Goal: Information Seeking & Learning: Learn about a topic

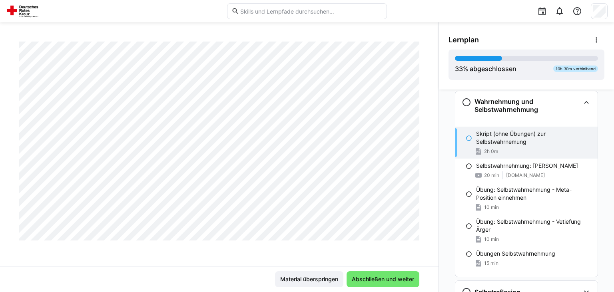
scroll to position [1664, 0]
click at [371, 280] on span "Abschließen und weiter" at bounding box center [383, 280] width 65 height 8
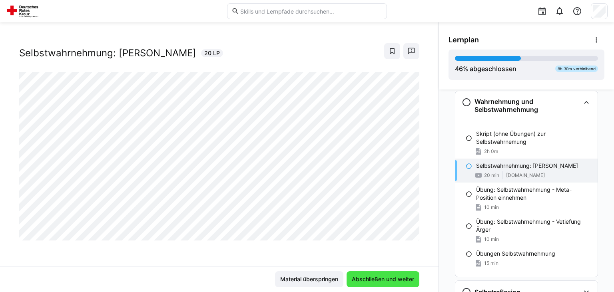
scroll to position [13, 0]
click at [380, 282] on span "Abschließen und weiter" at bounding box center [383, 280] width 65 height 8
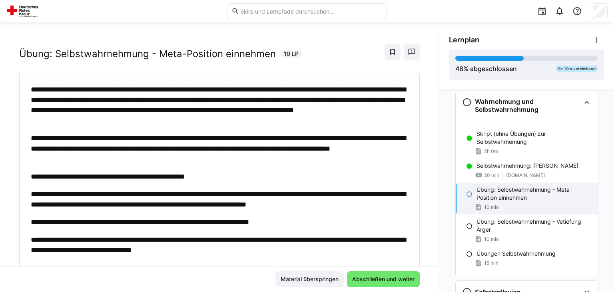
scroll to position [38, 0]
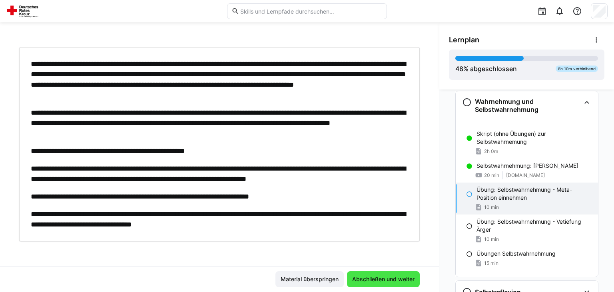
click at [375, 281] on span "Abschließen und weiter" at bounding box center [383, 280] width 65 height 8
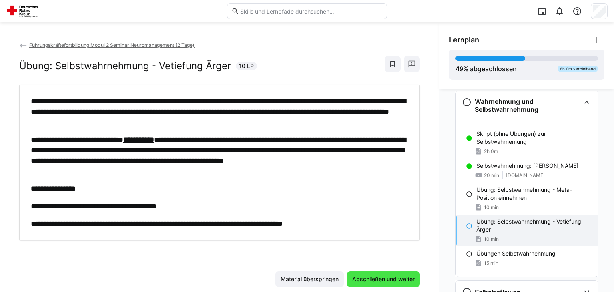
scroll to position [0, 0]
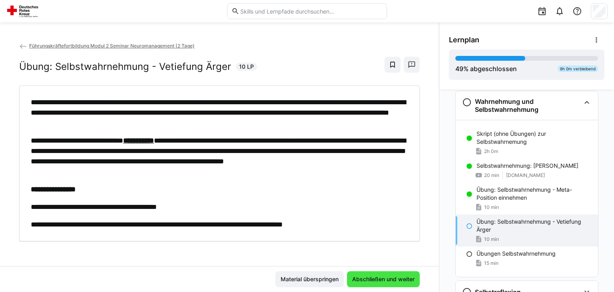
click at [387, 281] on span "Abschließen und weiter" at bounding box center [383, 280] width 65 height 8
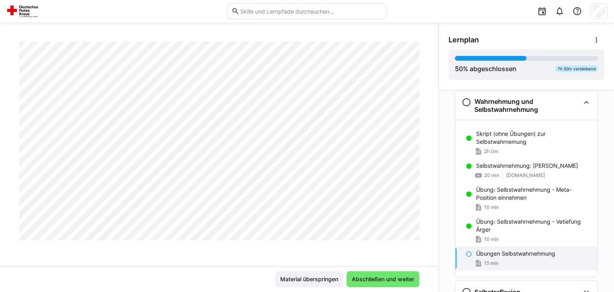
scroll to position [967, 0]
click at [488, 265] on span "15 min" at bounding box center [491, 263] width 14 height 6
click at [377, 282] on span "Abschließen und weiter" at bounding box center [383, 280] width 65 height 8
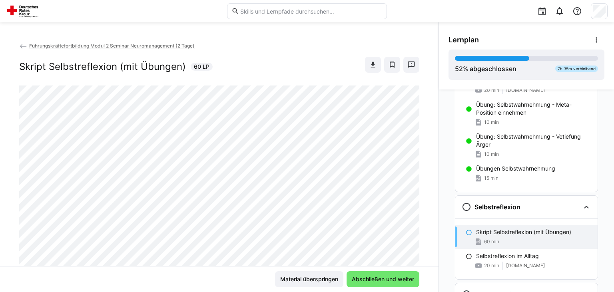
scroll to position [682, 0]
click at [490, 171] on p "Übungen Selbstwahrnehmung" at bounding box center [515, 168] width 79 height 8
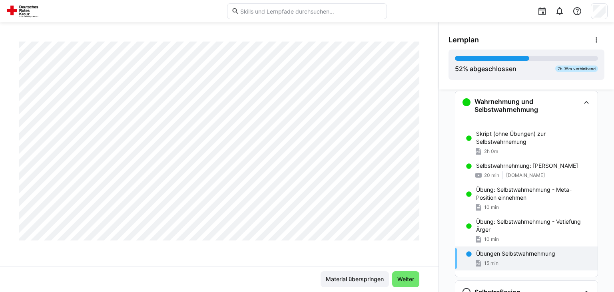
scroll to position [2686, 0]
click at [407, 275] on span "Weiter" at bounding box center [405, 280] width 27 height 16
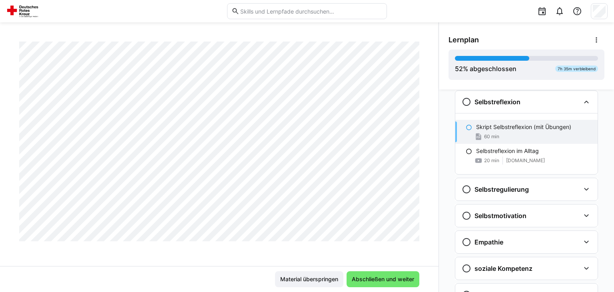
scroll to position [0, 0]
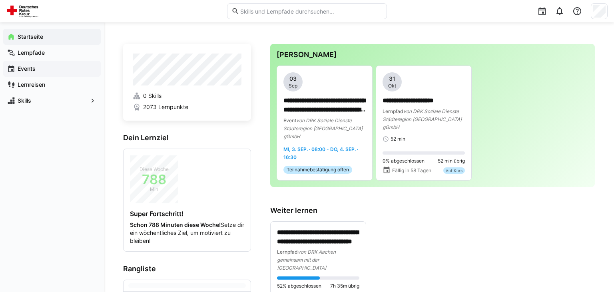
click at [0, 0] on app-navigation-label "Events" at bounding box center [0, 0] width 0 height 0
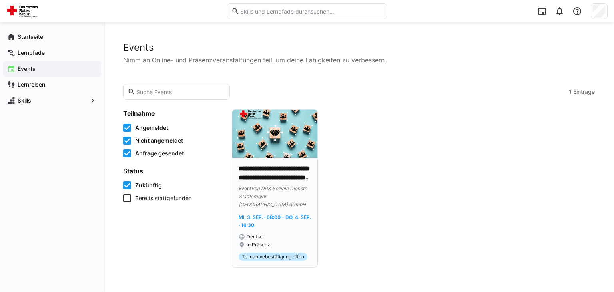
click at [284, 174] on p "**********" at bounding box center [275, 173] width 72 height 18
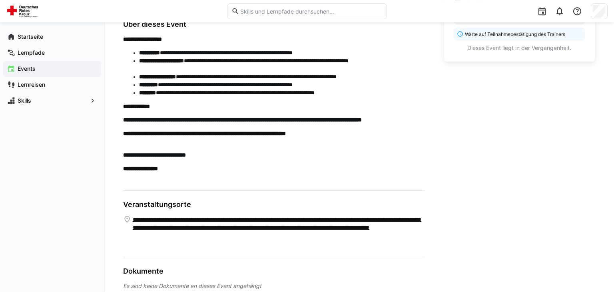
scroll to position [288, 0]
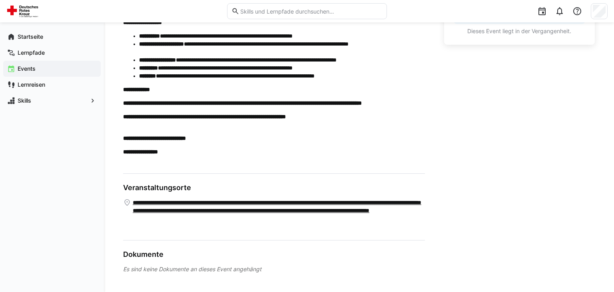
drag, startPoint x: 122, startPoint y: 267, endPoint x: 283, endPoint y: 274, distance: 160.9
click at [282, 276] on div "**********" at bounding box center [359, 14] width 510 height 558
click at [284, 271] on div "Es sind keine Dokumente an dieses Event angehängt" at bounding box center [274, 270] width 302 height 8
click at [0, 0] on app-navigation-label "Lernpfade" at bounding box center [0, 0] width 0 height 0
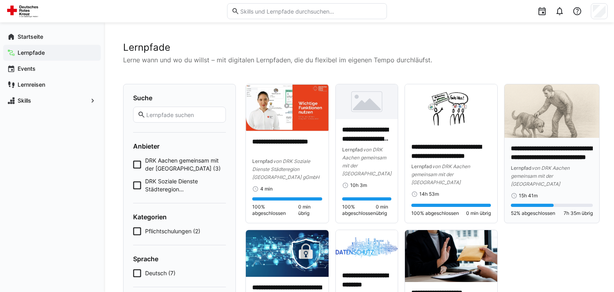
click at [533, 154] on p "**********" at bounding box center [552, 153] width 82 height 18
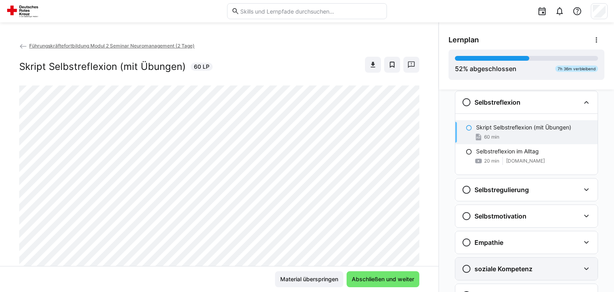
scroll to position [274, 0]
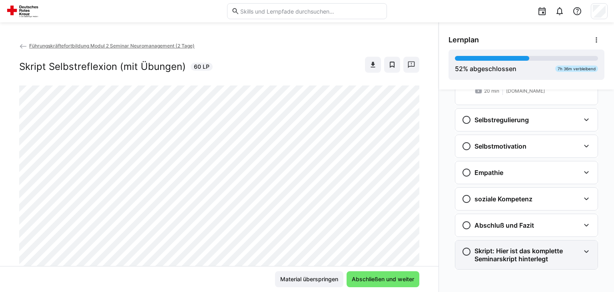
click at [546, 256] on h3 "Skript: Hier ist das komplette Seminarskript hinterlegt" at bounding box center [528, 255] width 106 height 16
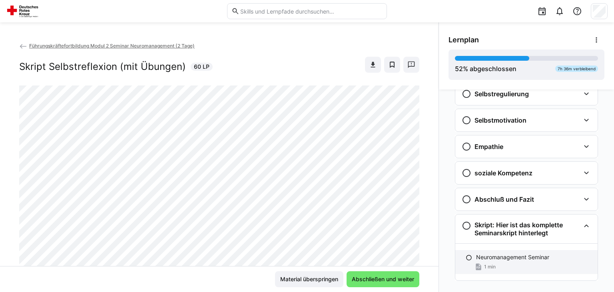
scroll to position [311, 0]
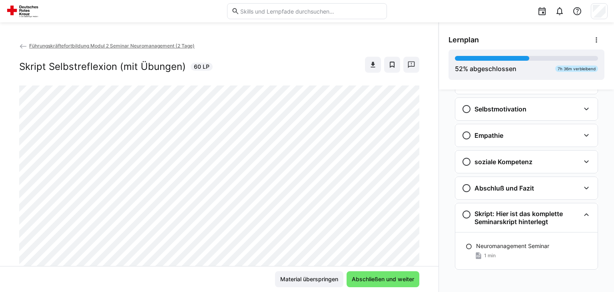
click at [86, 43] on span "Führungskräftefortbildung Modul 2 Seminar Neuromanagement (2 Tage)" at bounding box center [112, 46] width 166 height 6
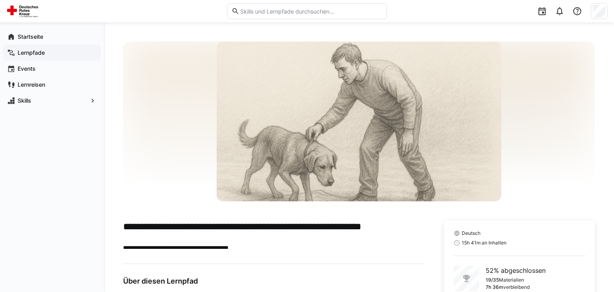
click at [0, 0] on app-navigation-label "Lernpfade" at bounding box center [0, 0] width 0 height 0
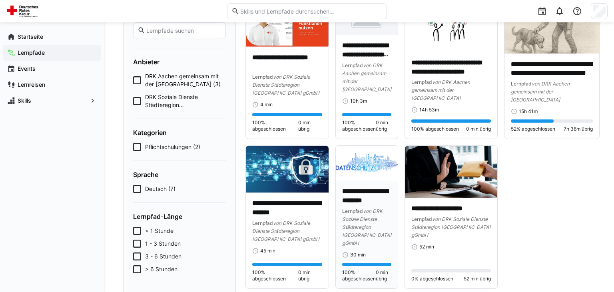
scroll to position [42, 0]
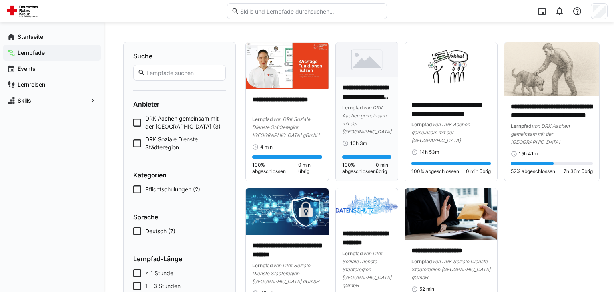
click at [359, 102] on h4 "**********" at bounding box center [366, 93] width 49 height 18
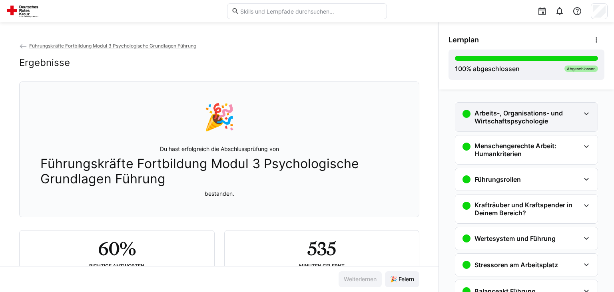
click at [499, 113] on h3 "Arbeits-, Organisations- und Wirtschaftspsychologie" at bounding box center [528, 117] width 106 height 16
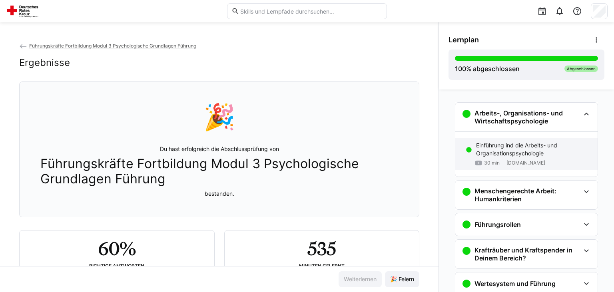
click at [497, 148] on p "Einführung ind die Arbeits- und Organisationspsychologie" at bounding box center [533, 150] width 115 height 16
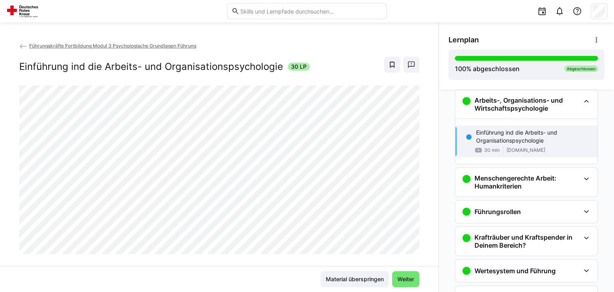
scroll to position [162, 0]
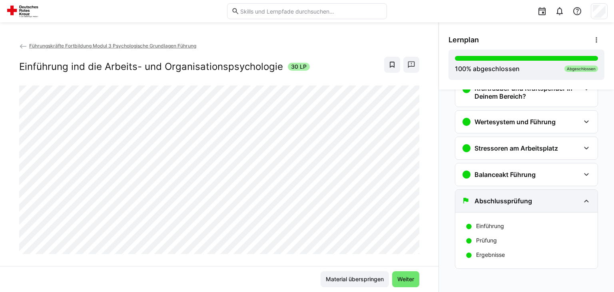
click at [586, 200] on eds-icon at bounding box center [587, 201] width 10 height 10
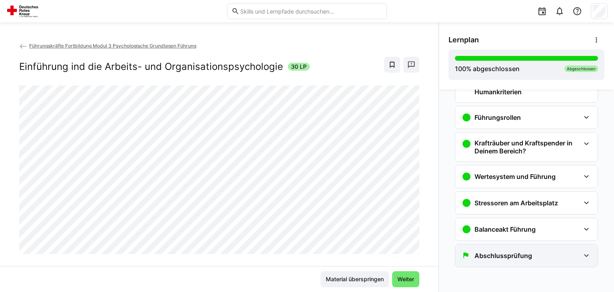
scroll to position [106, 0]
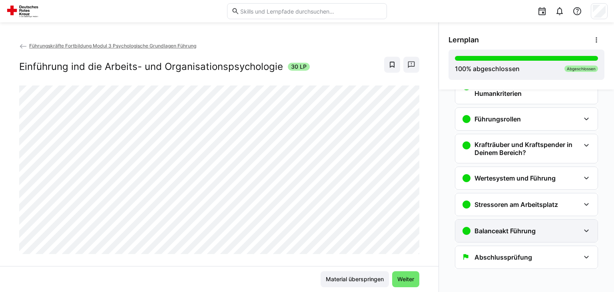
click at [567, 232] on div "Balanceakt Führung" at bounding box center [521, 231] width 118 height 10
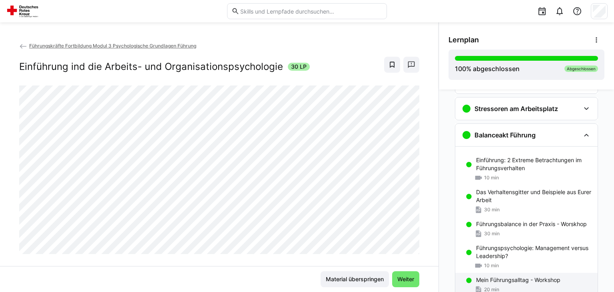
scroll to position [182, 0]
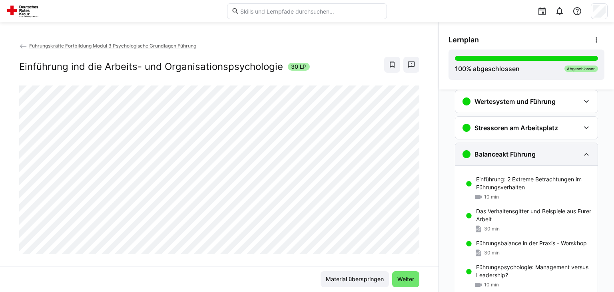
click at [574, 153] on div "Balanceakt Führung" at bounding box center [521, 155] width 118 height 10
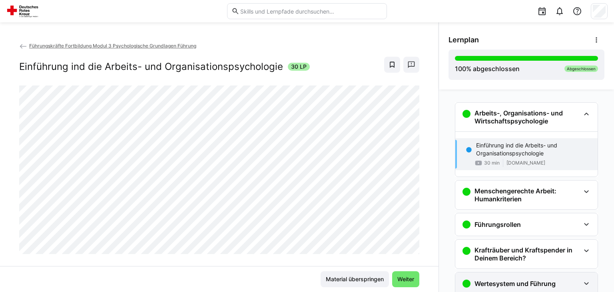
scroll to position [106, 0]
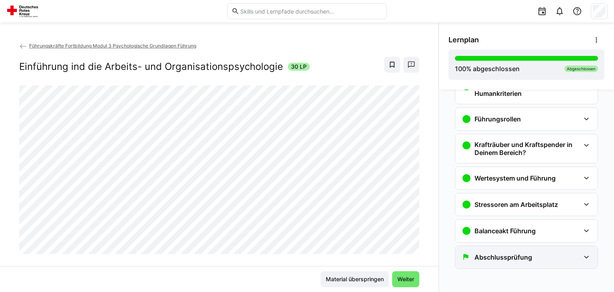
click at [527, 258] on h3 "Abschlussprüfung" at bounding box center [504, 258] width 58 height 8
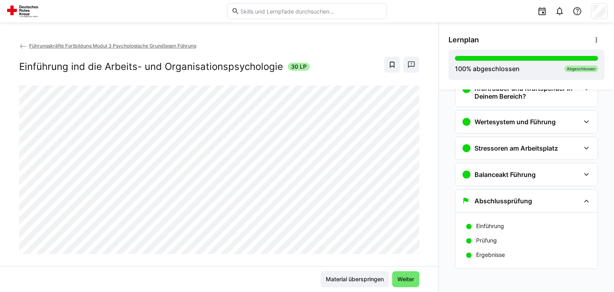
scroll to position [0, 0]
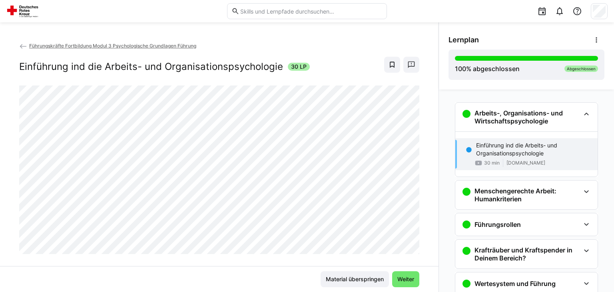
click at [61, 47] on span "Führungskräfte Fortbildung Modul 3 Psychologische Grundlagen Führung" at bounding box center [112, 46] width 167 height 6
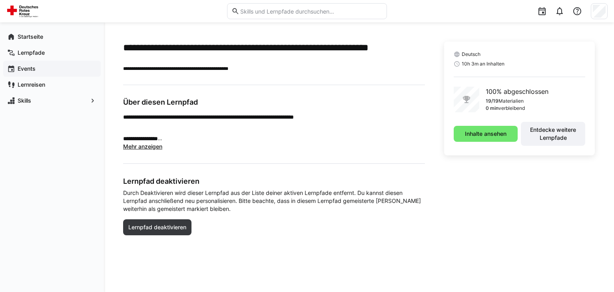
click at [0, 0] on app-navigation-label "Events" at bounding box center [0, 0] width 0 height 0
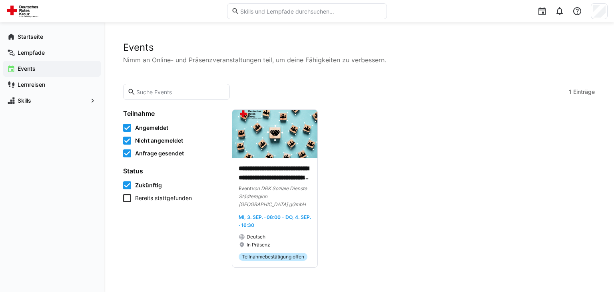
click at [129, 199] on icon at bounding box center [127, 198] width 8 height 8
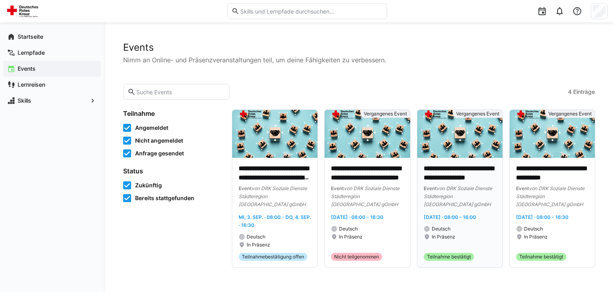
click at [467, 178] on p "**********" at bounding box center [460, 173] width 72 height 18
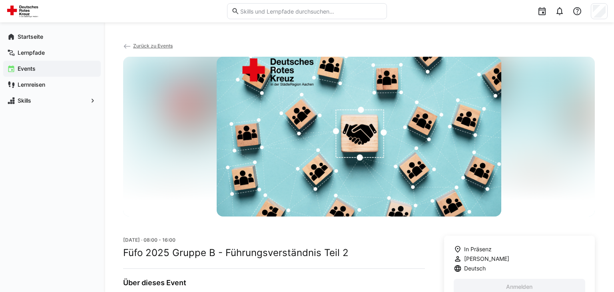
scroll to position [42, 0]
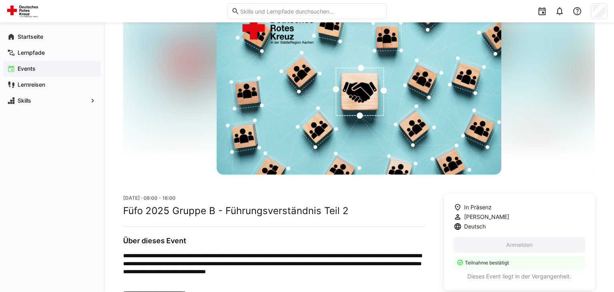
drag, startPoint x: 132, startPoint y: 198, endPoint x: 179, endPoint y: 196, distance: 46.4
click at [176, 196] on span "[DATE] · 08:00 - 16:00" at bounding box center [149, 198] width 52 height 6
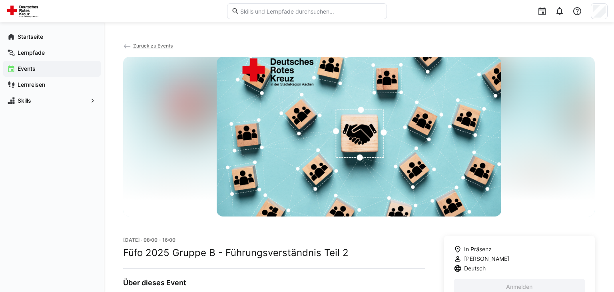
click at [156, 46] on span "Zurück zu Events" at bounding box center [153, 46] width 40 height 6
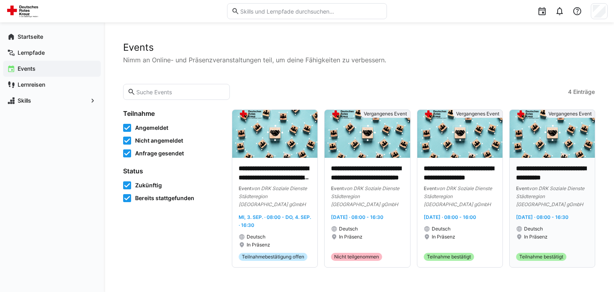
click at [564, 164] on div "**********" at bounding box center [552, 213] width 85 height 110
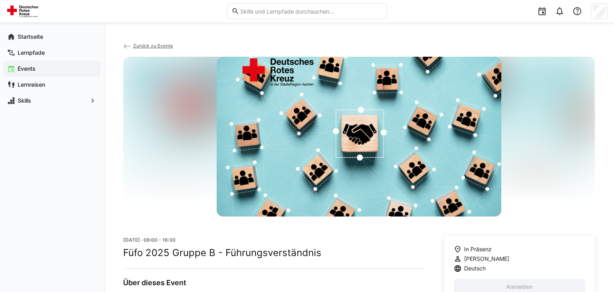
click at [154, 46] on span "Zurück zu Events" at bounding box center [153, 46] width 40 height 6
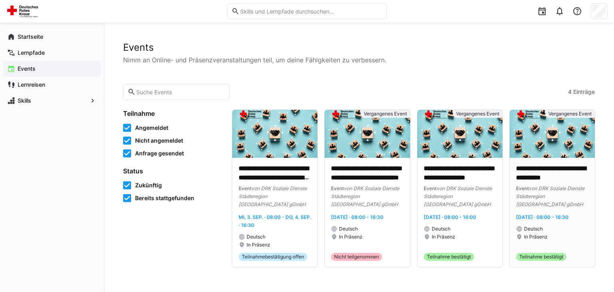
click at [569, 182] on p "**********" at bounding box center [552, 173] width 72 height 18
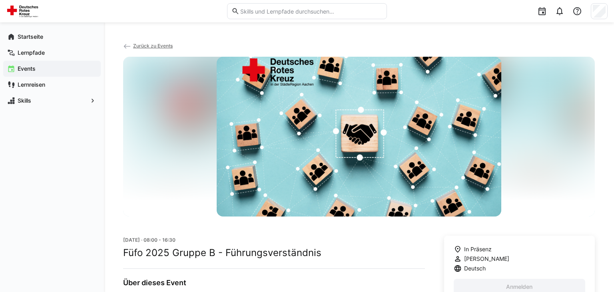
click at [150, 42] on app-back-navigation "Zurück zu Events" at bounding box center [359, 49] width 472 height 15
click at [166, 47] on span "Zurück zu Events" at bounding box center [153, 46] width 40 height 6
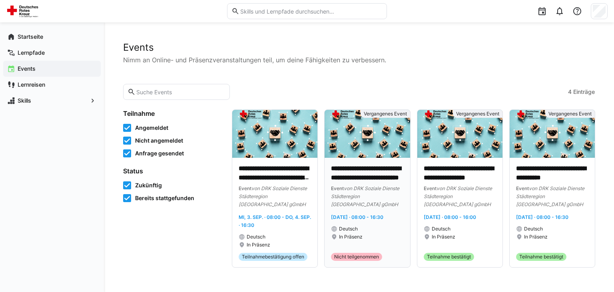
click at [364, 164] on div "**********" at bounding box center [367, 213] width 85 height 110
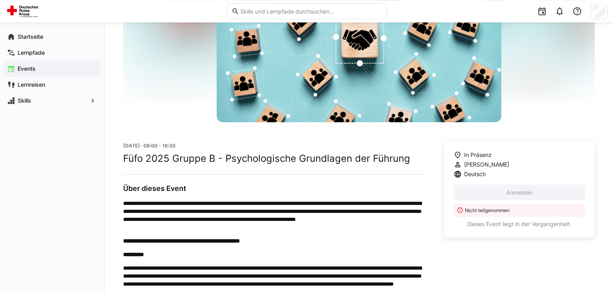
scroll to position [92, 0]
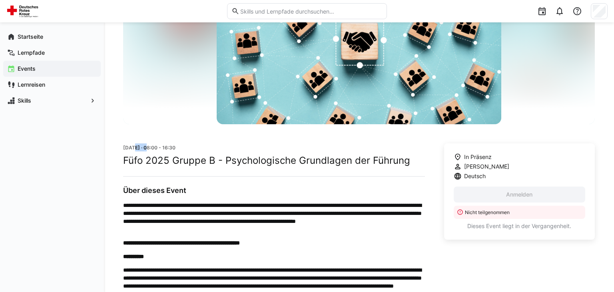
drag, startPoint x: 133, startPoint y: 147, endPoint x: 149, endPoint y: 150, distance: 15.9
click at [149, 150] on span "[DATE] · 08:00 - 16:30" at bounding box center [149, 148] width 52 height 6
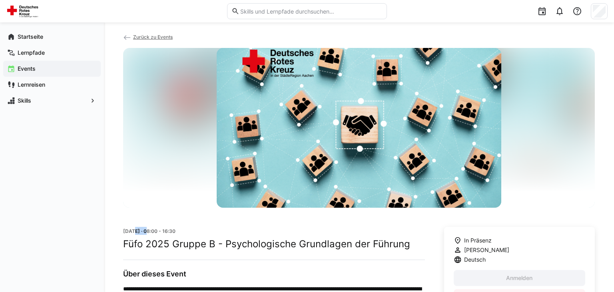
scroll to position [8, 0]
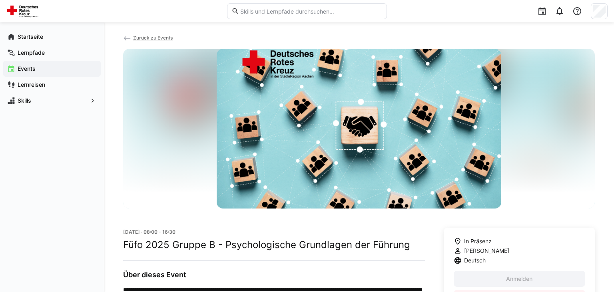
click at [0, 0] on app-navigation-label "Events" at bounding box center [0, 0] width 0 height 0
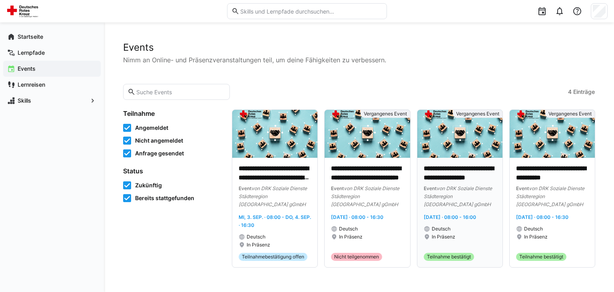
click at [463, 174] on p "**********" at bounding box center [460, 173] width 72 height 18
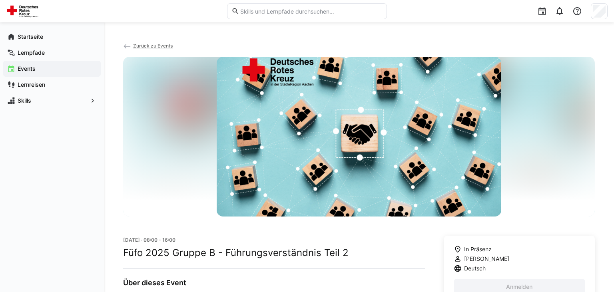
click at [138, 47] on span "Zurück zu Events" at bounding box center [153, 46] width 40 height 6
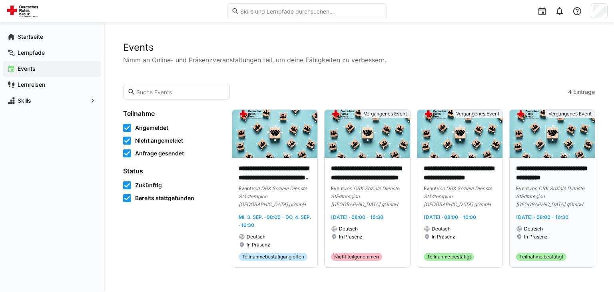
click at [552, 166] on p "**********" at bounding box center [552, 173] width 72 height 18
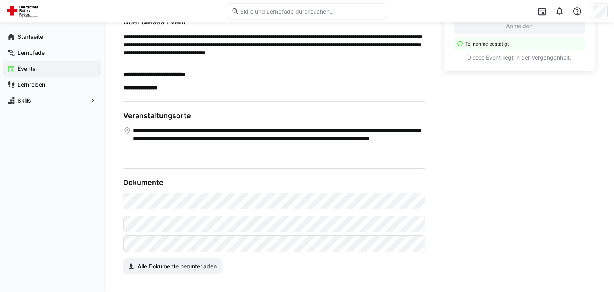
scroll to position [262, 0]
